Goal: Transaction & Acquisition: Purchase product/service

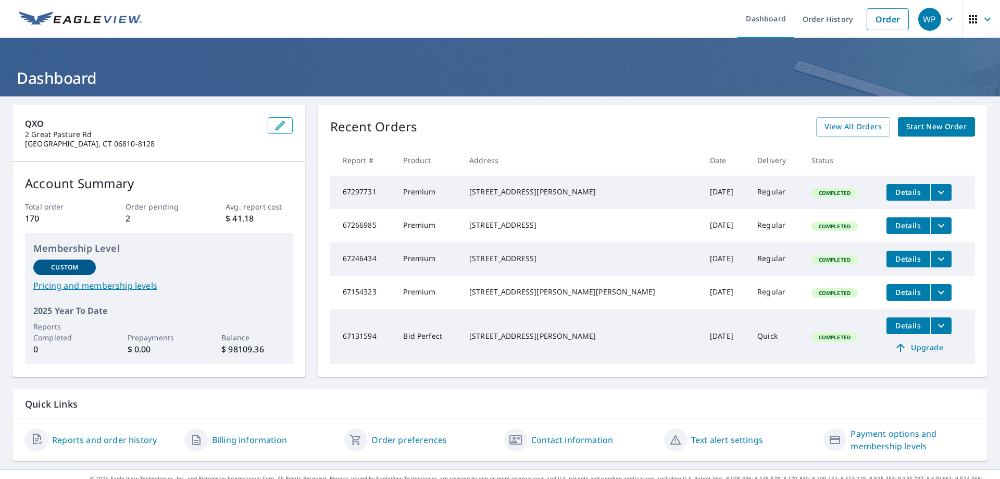
click at [923, 127] on span "Start New Order" at bounding box center [936, 126] width 60 height 13
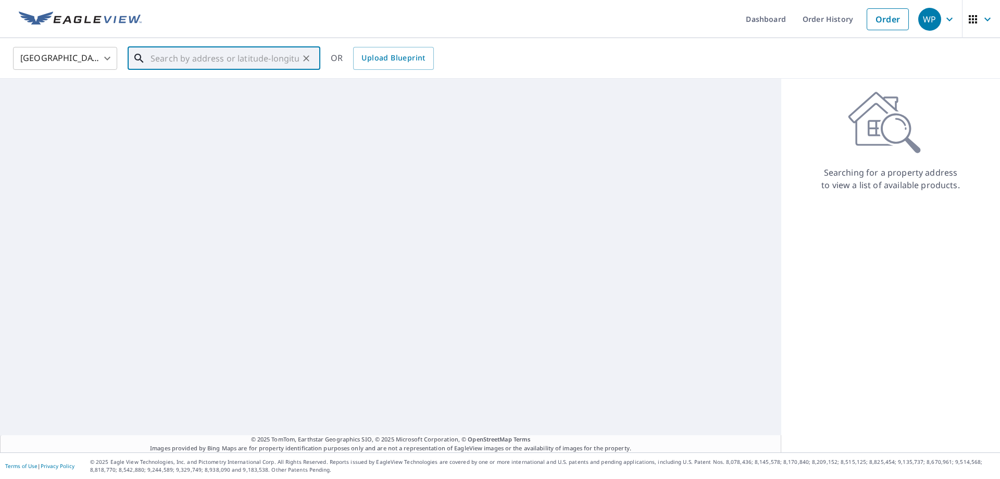
click at [205, 60] on input "text" at bounding box center [224, 58] width 148 height 29
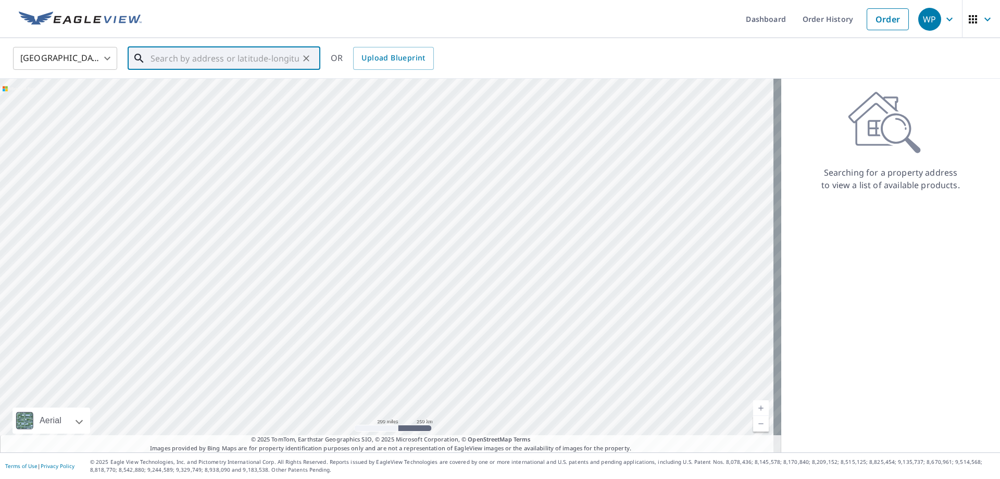
paste input "2 [GEOGRAPHIC_DATA]"
click at [192, 93] on span "2 [GEOGRAPHIC_DATA]" at bounding box center [230, 88] width 164 height 12
type input "[STREET_ADDRESS][PERSON_NAME]"
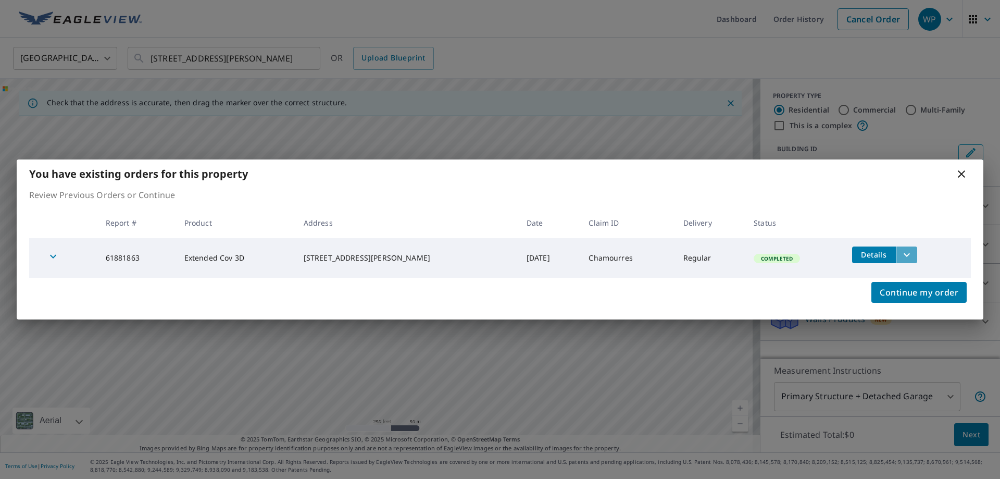
click at [900, 252] on icon "filesDropdownBtn-61881863" at bounding box center [906, 254] width 12 height 12
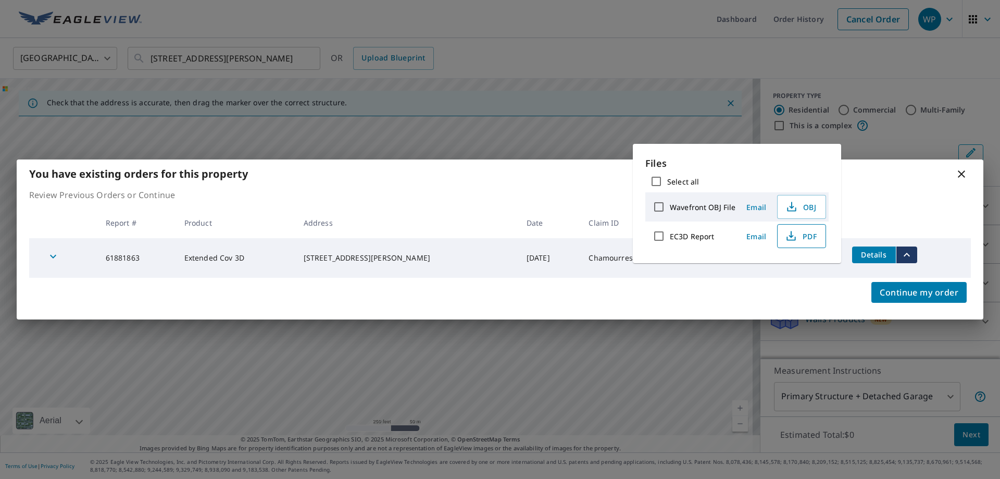
click at [789, 233] on icon "button" at bounding box center [790, 234] width 5 height 7
